Goal: Navigation & Orientation: Find specific page/section

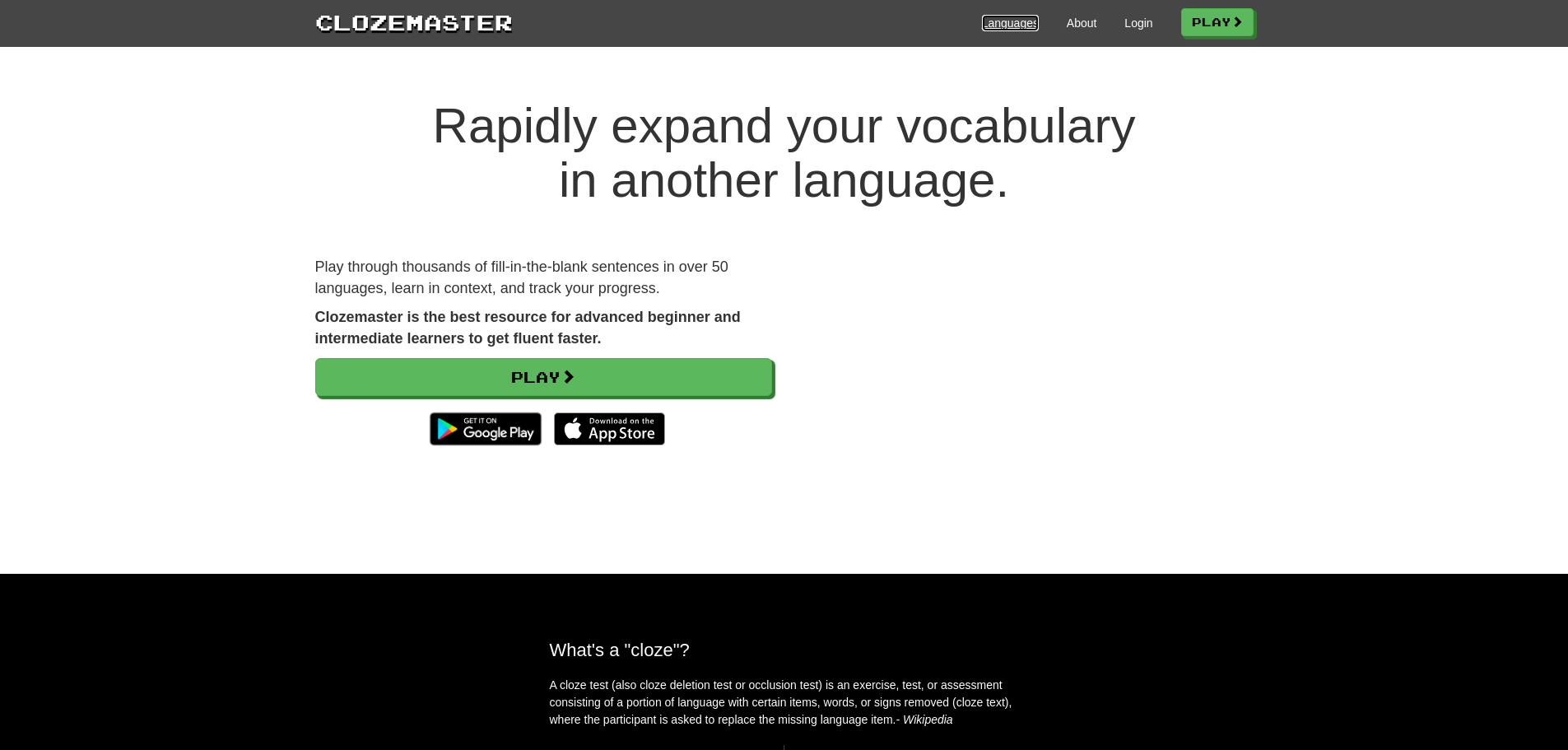
click at [815, 20] on link "Languages" at bounding box center [1009, 22] width 57 height 16
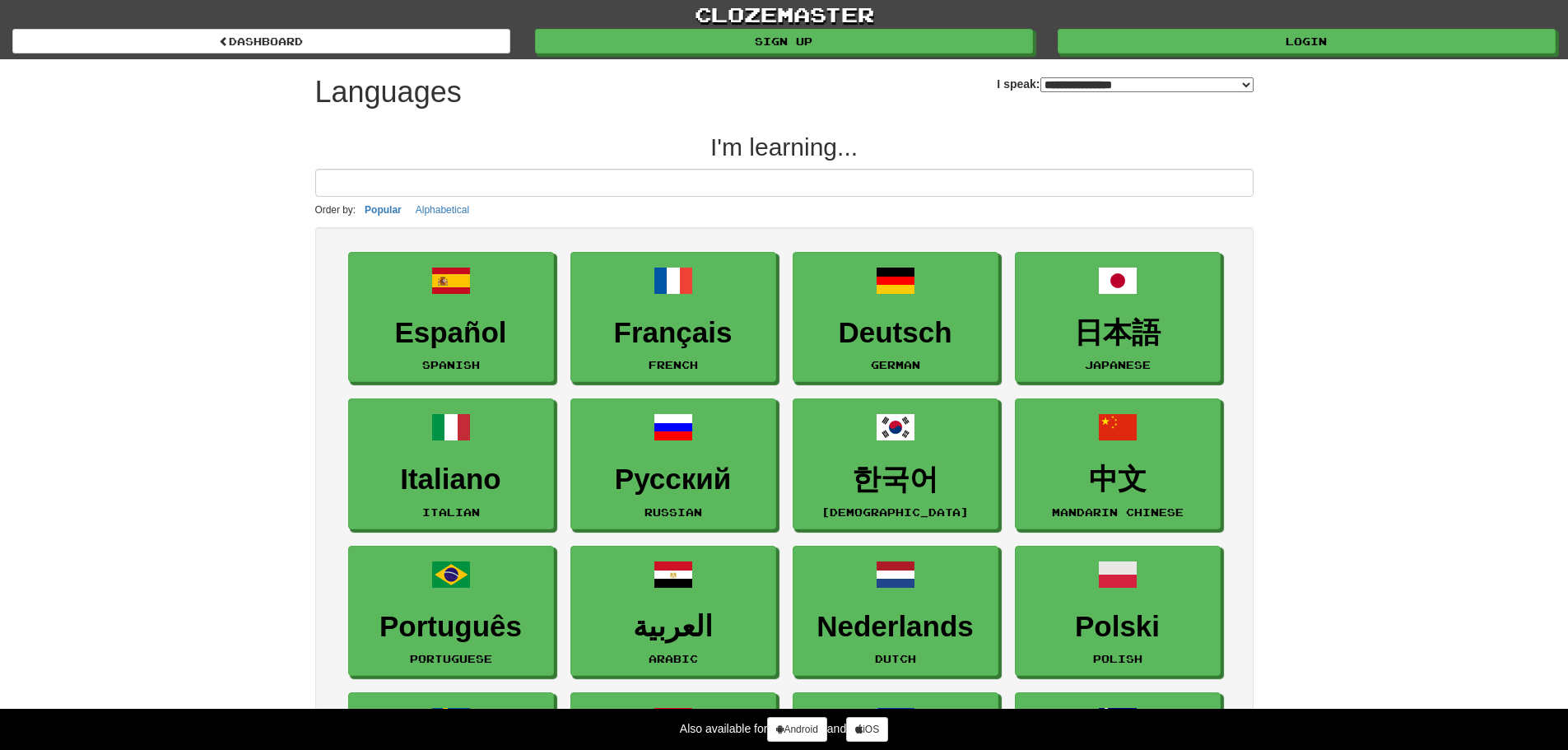
select select "*******"
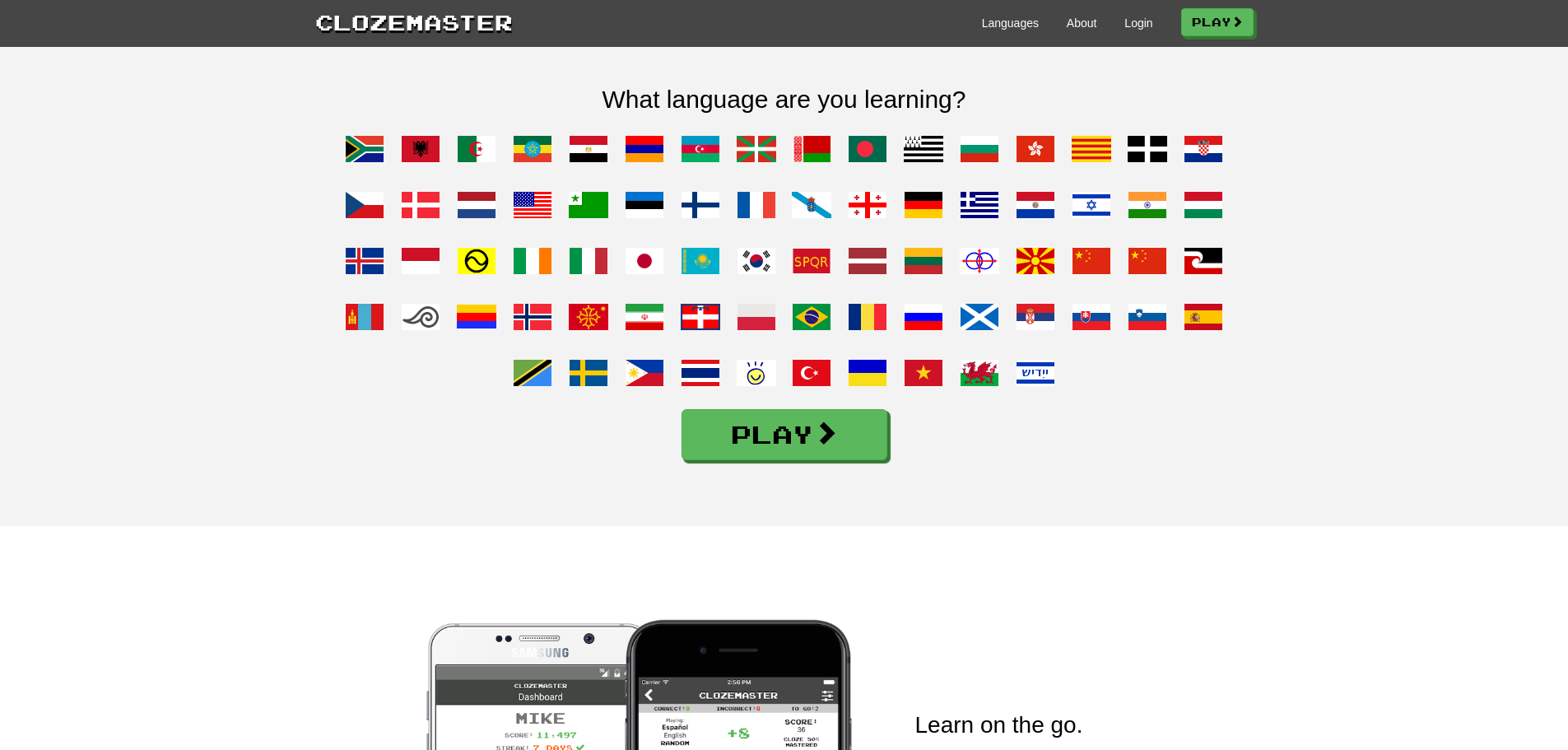
scroll to position [1070, 0]
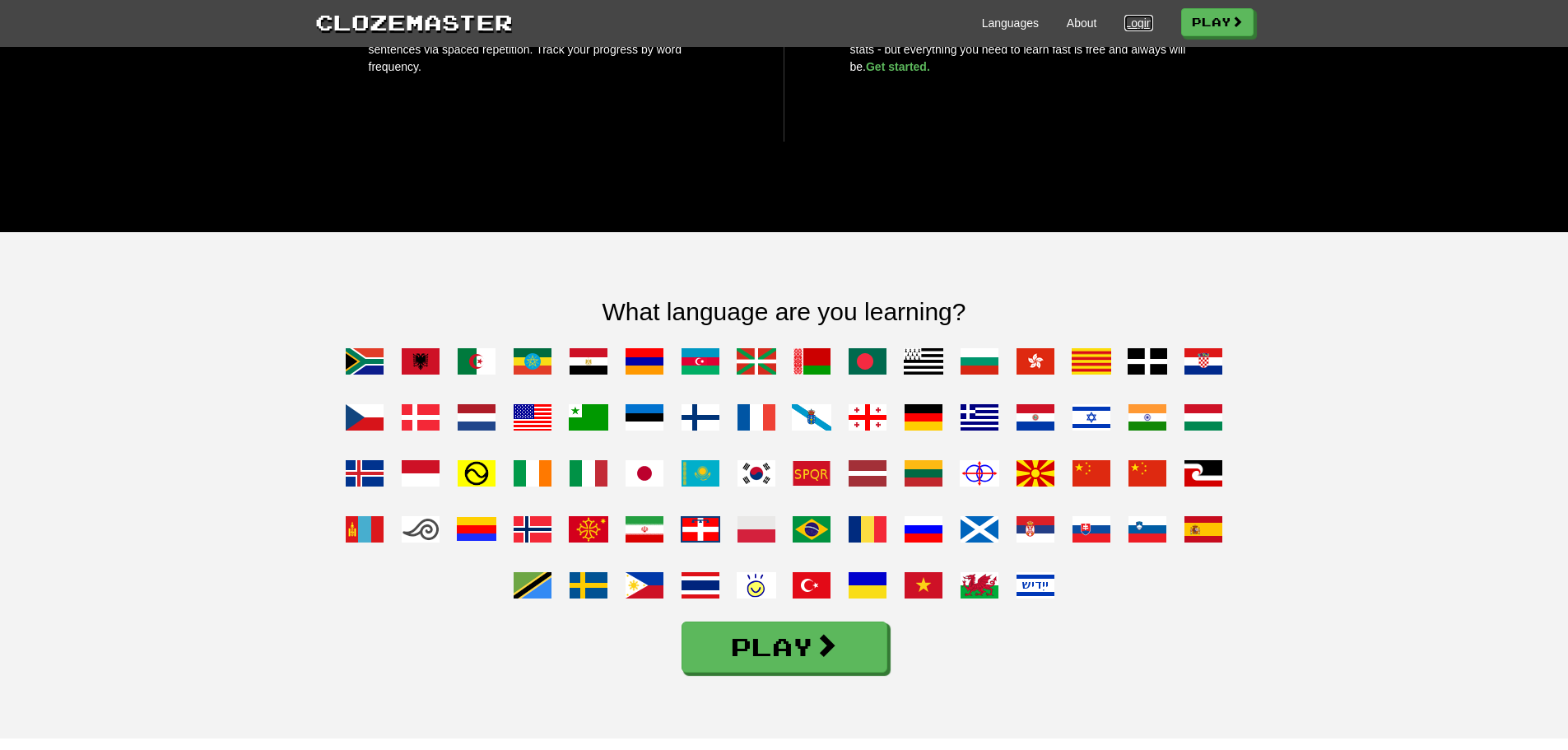
click at [1141, 25] on link "Login" at bounding box center [1137, 22] width 28 height 16
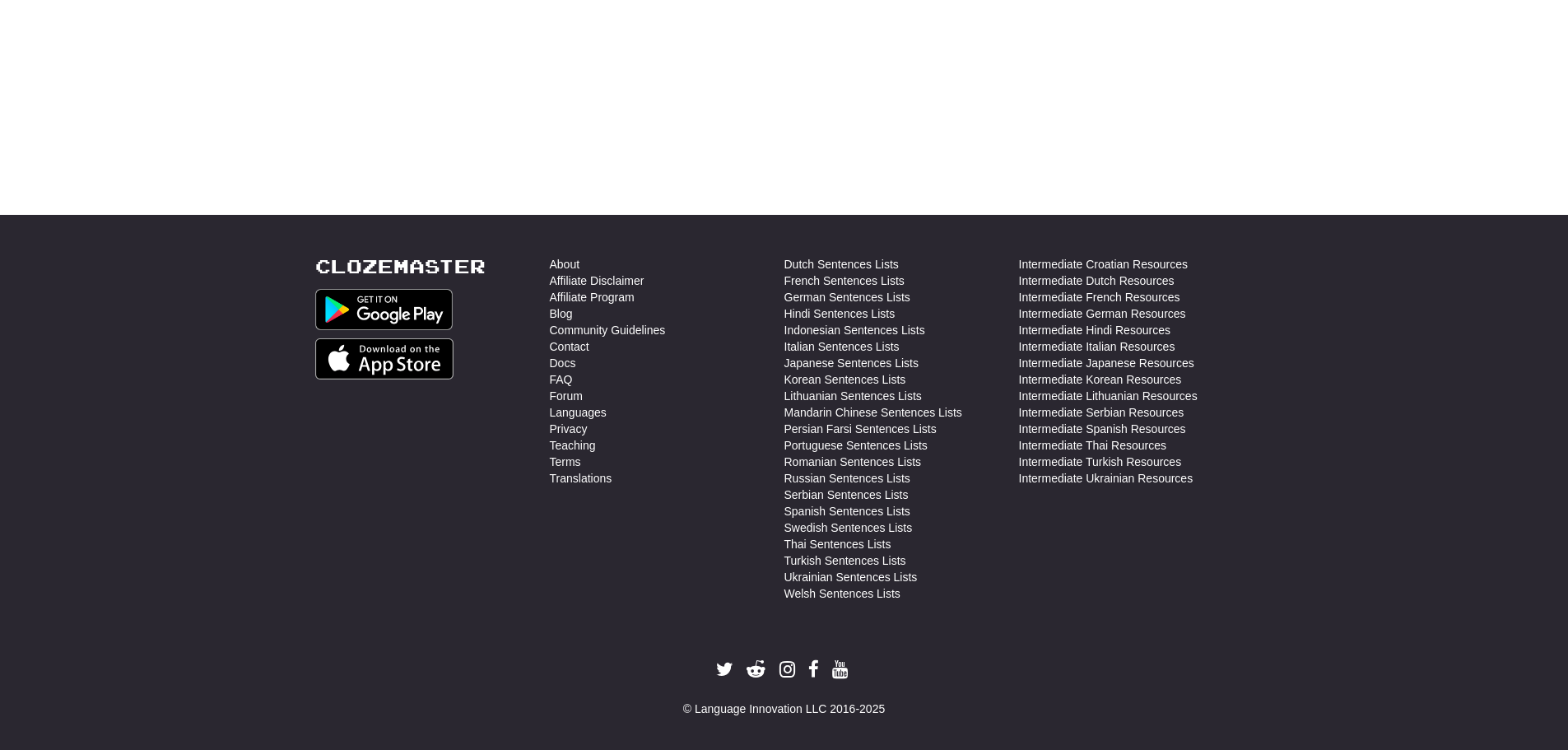
scroll to position [585, 0]
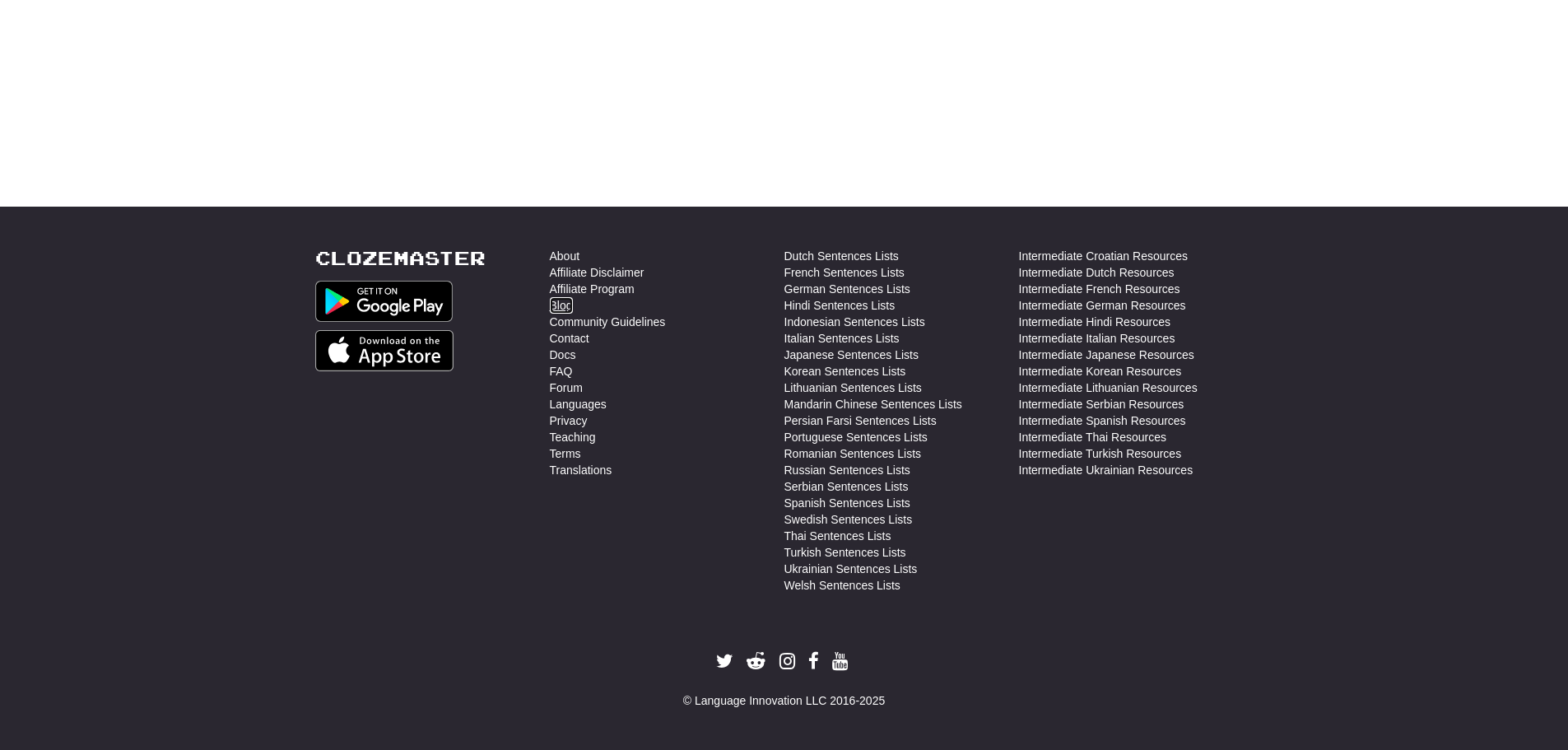
click at [553, 300] on link "Blog" at bounding box center [561, 305] width 23 height 16
